Goal: Browse casually: Explore the website without a specific task or goal

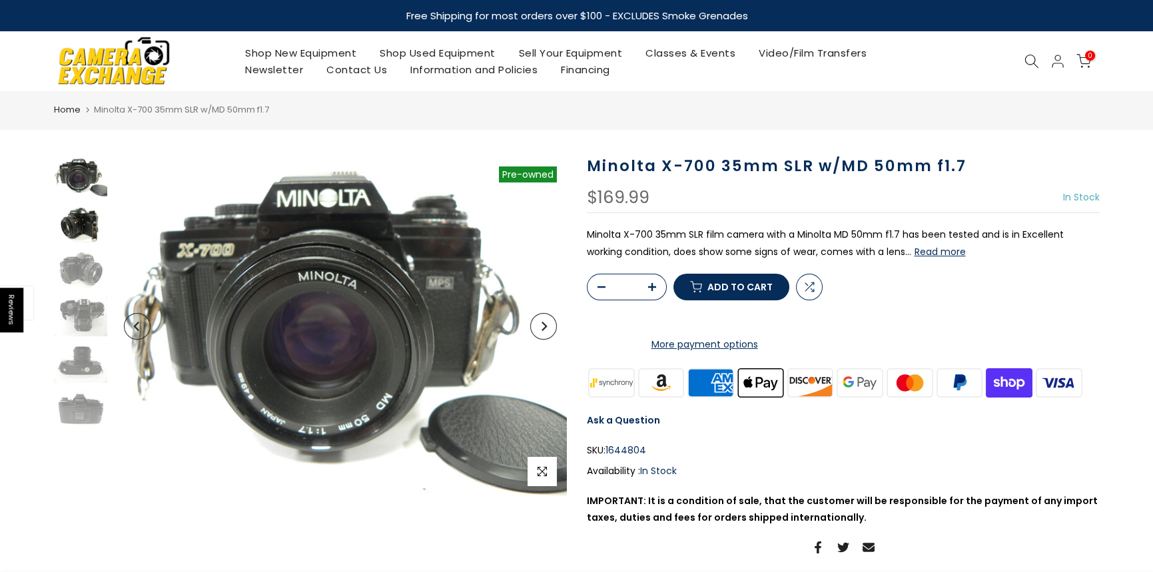
click at [63, 209] on img at bounding box center [80, 223] width 53 height 40
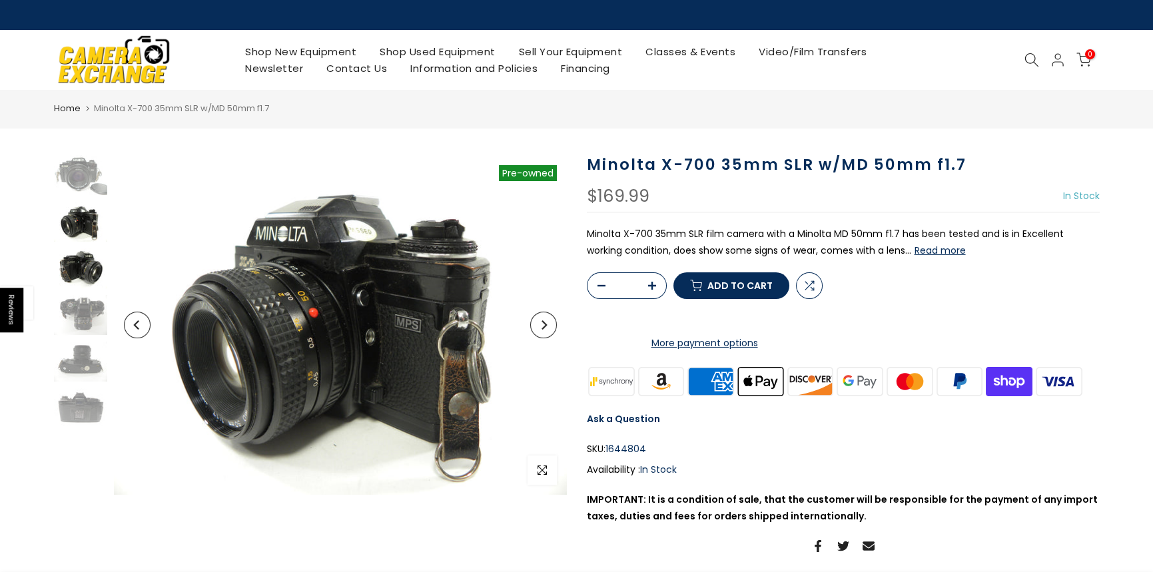
click at [77, 265] on img at bounding box center [80, 268] width 53 height 40
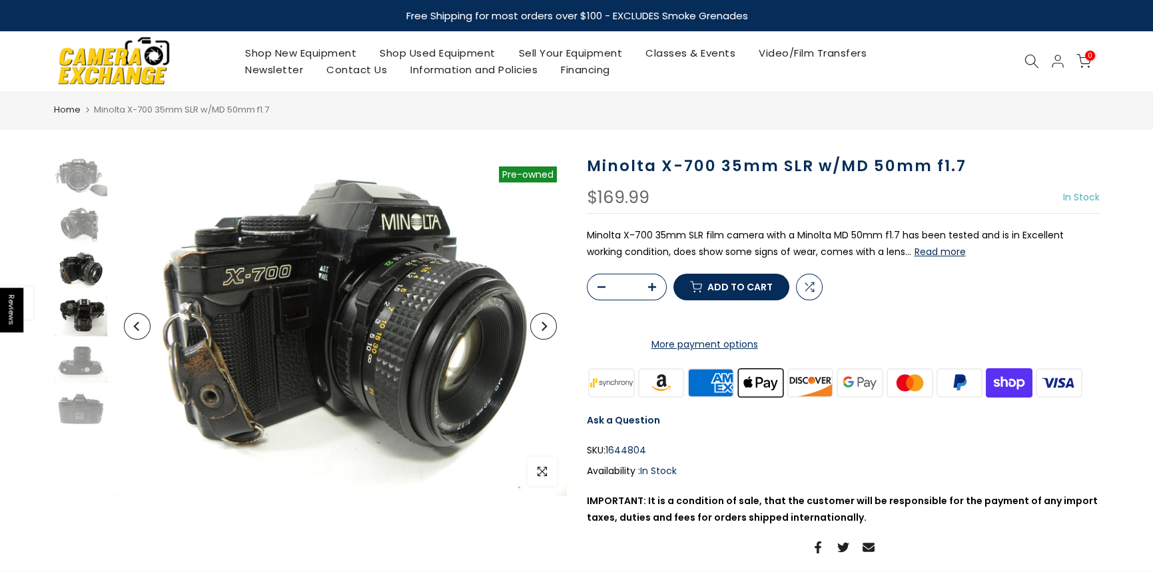
click at [76, 308] on img at bounding box center [80, 316] width 53 height 40
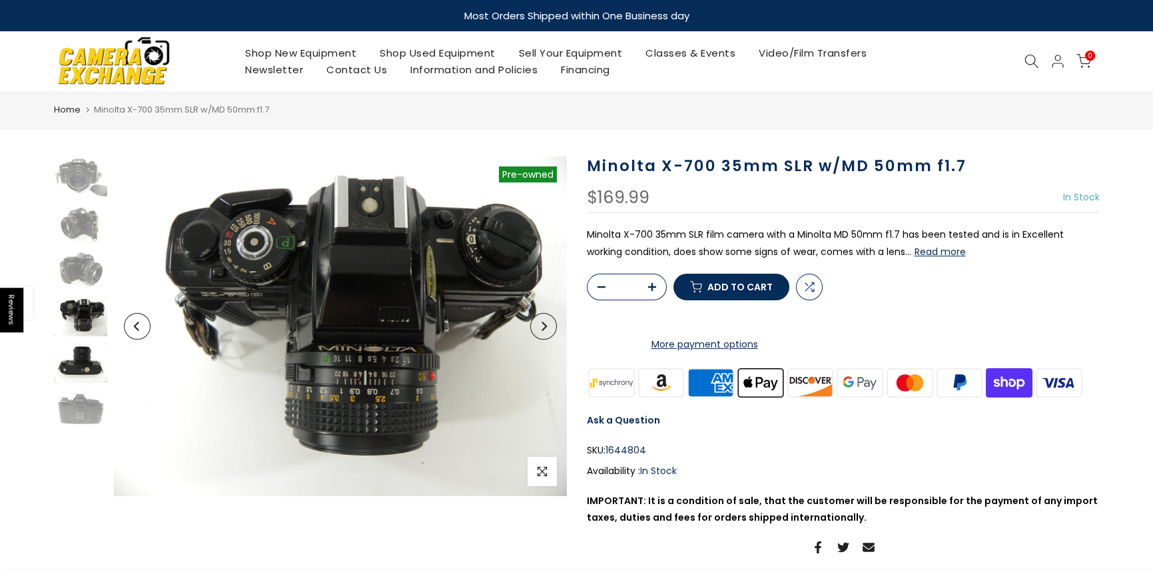
click at [77, 352] on img at bounding box center [80, 363] width 53 height 40
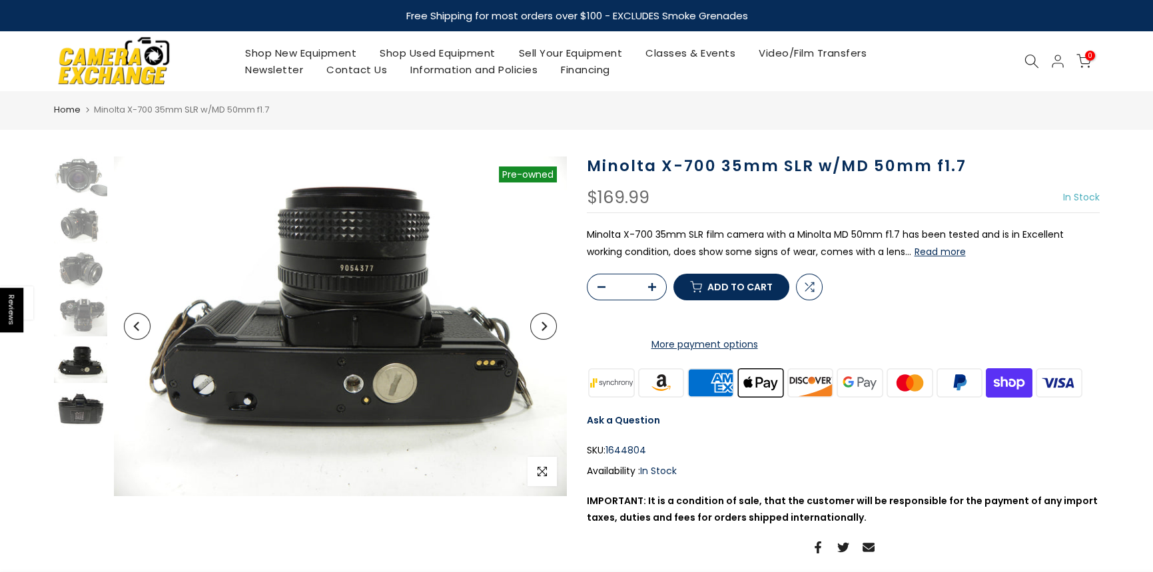
click at [76, 408] on img at bounding box center [80, 410] width 53 height 40
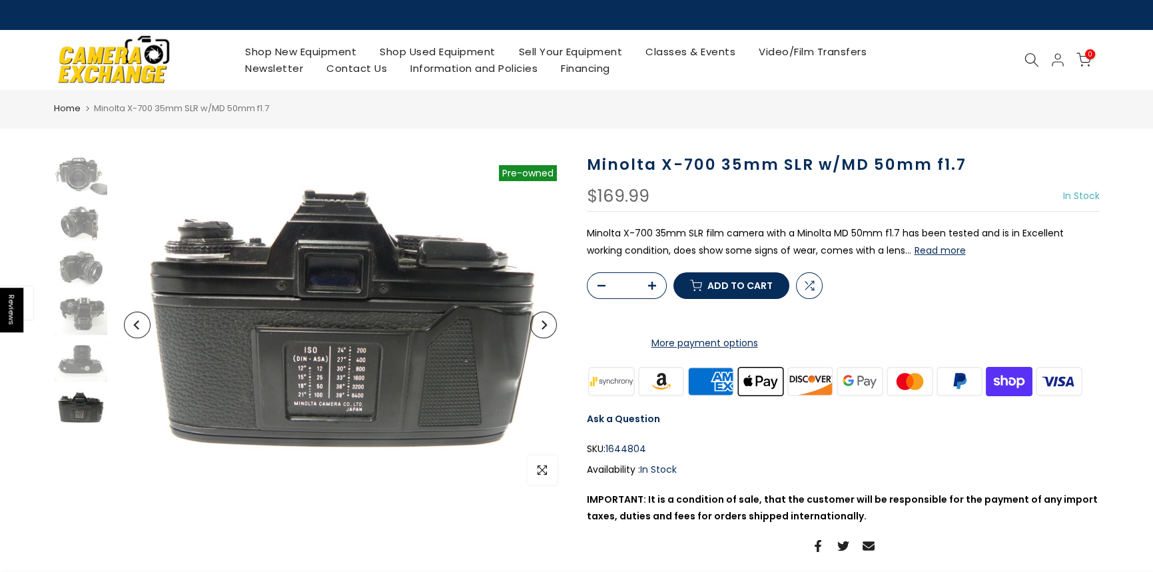
click at [915, 251] on button "Read more" at bounding box center [940, 250] width 51 height 12
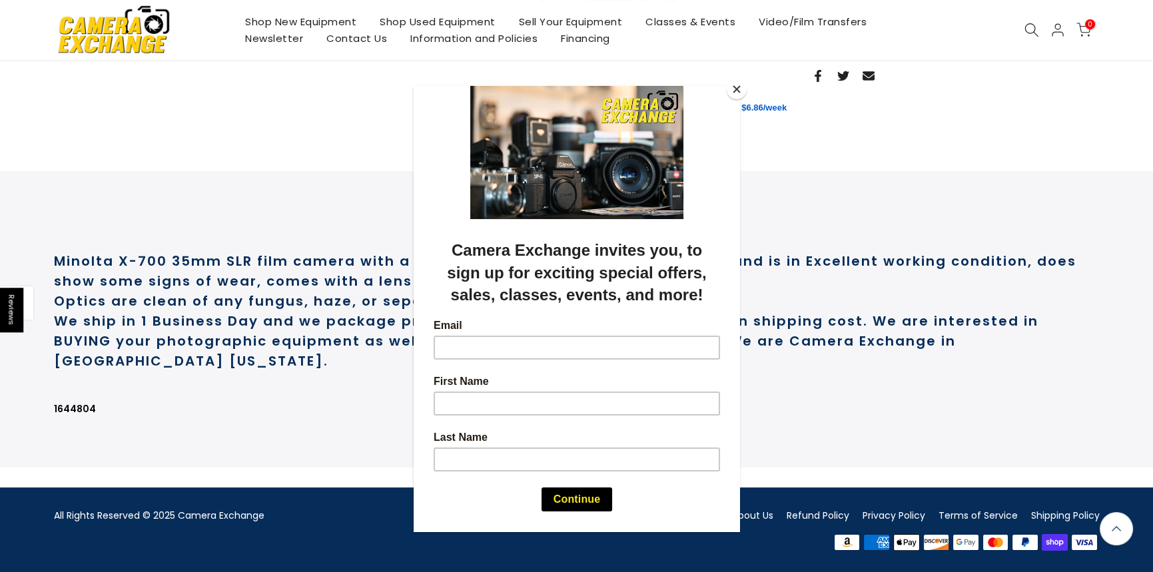
scroll to position [506, 0]
click at [735, 90] on button "Close" at bounding box center [737, 89] width 20 height 20
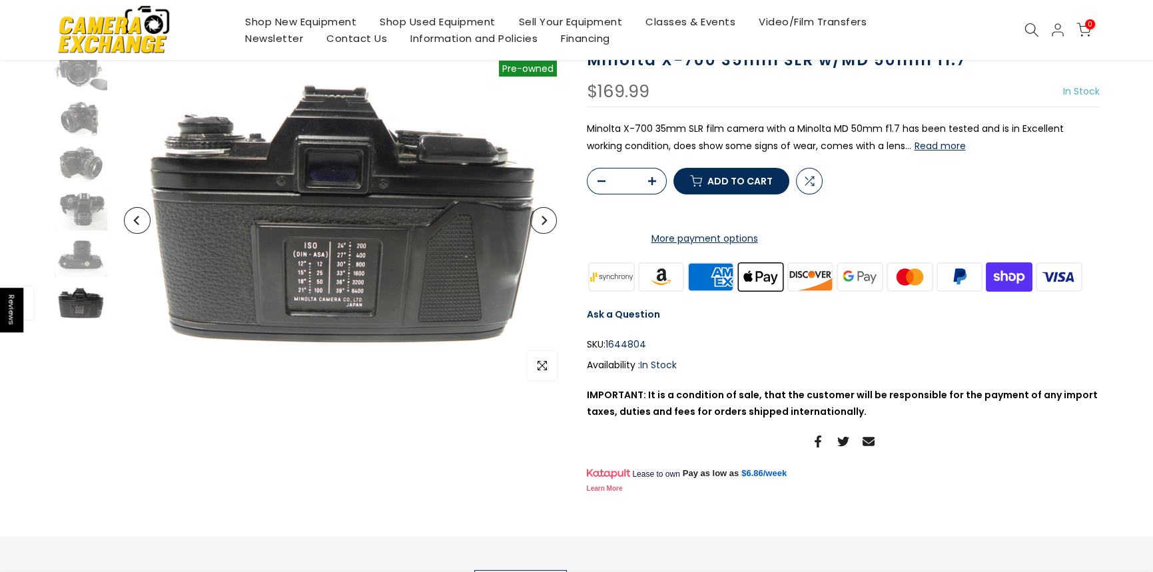
scroll to position [0, 0]
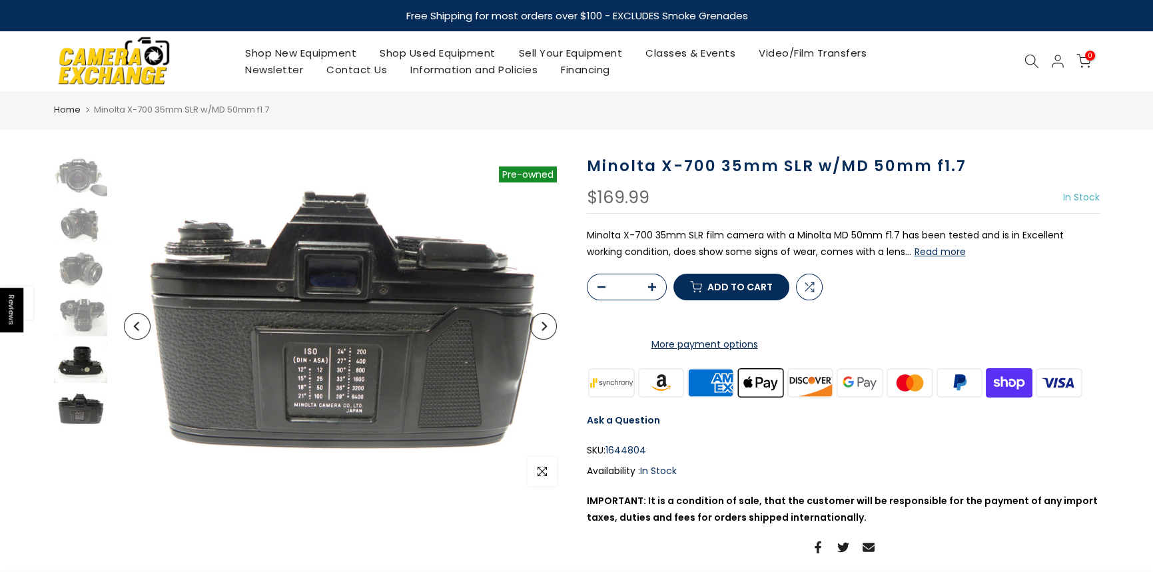
click at [74, 359] on img at bounding box center [80, 363] width 53 height 40
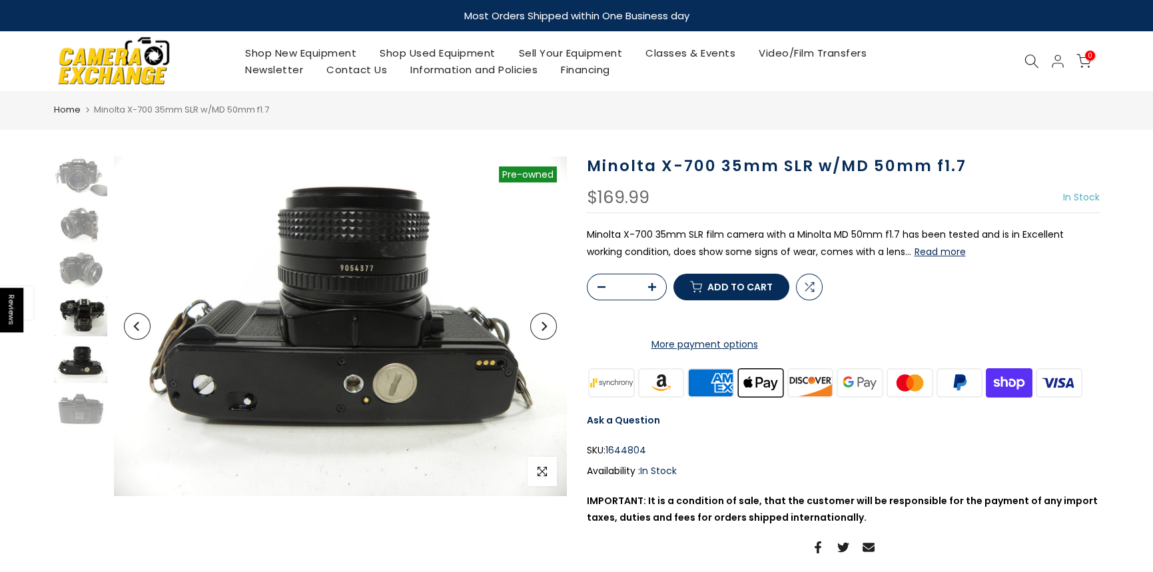
click at [79, 316] on img at bounding box center [80, 316] width 53 height 40
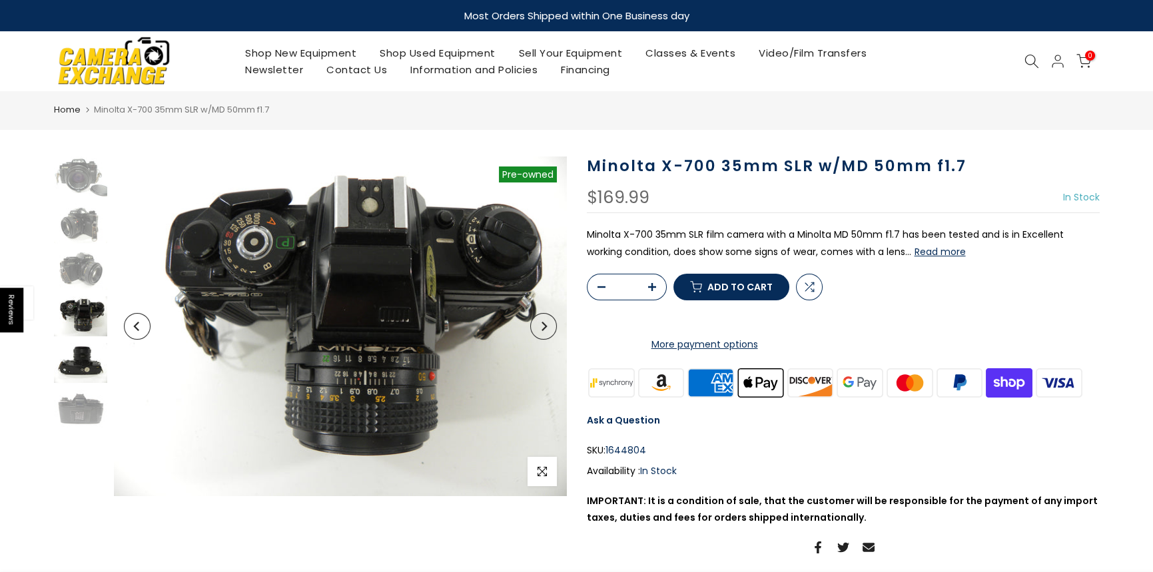
click at [76, 359] on img at bounding box center [80, 363] width 53 height 40
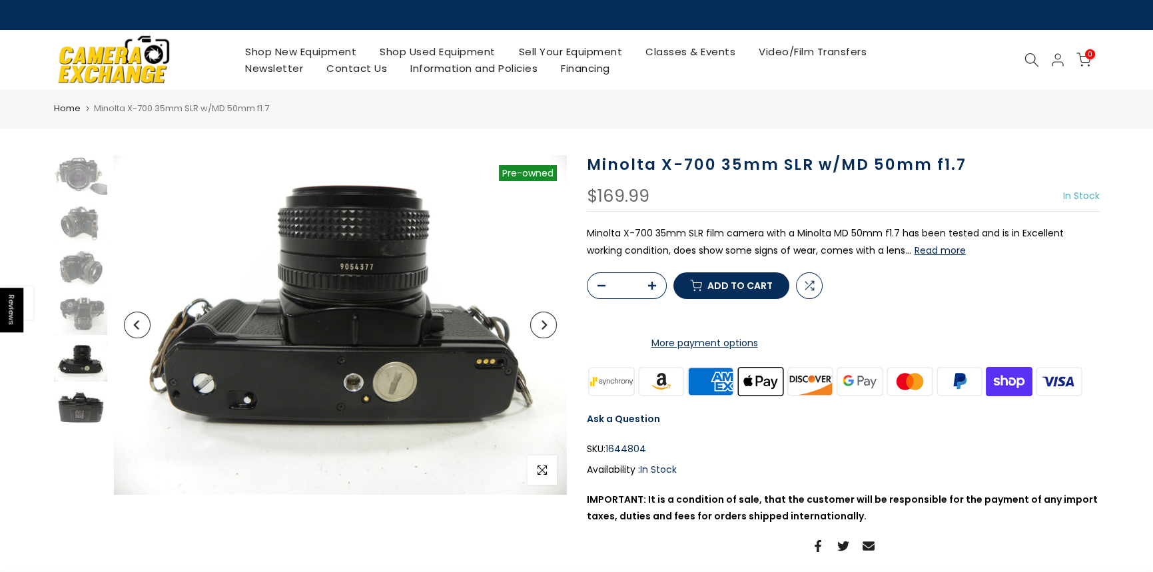
click at [67, 402] on img at bounding box center [80, 408] width 53 height 40
